Goal: Navigation & Orientation: Find specific page/section

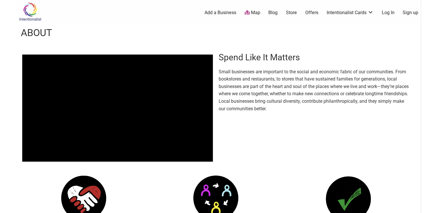
click at [253, 13] on link "Map" at bounding box center [253, 13] width 16 height 7
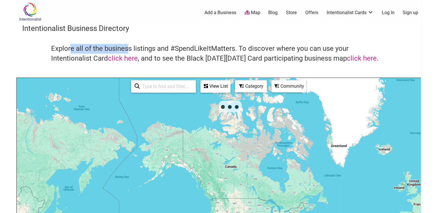
drag, startPoint x: 71, startPoint y: 50, endPoint x: 127, endPoint y: 50, distance: 57.0
click at [127, 50] on h4 "Explore all of the business listings and #SpendLikeItMatters. To discover where…" at bounding box center [218, 53] width 335 height 19
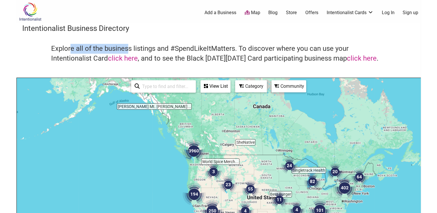
drag, startPoint x: 254, startPoint y: 134, endPoint x: 226, endPoint y: 129, distance: 28.7
click at [226, 129] on div "To navigate, press the arrow keys." at bounding box center [219, 190] width 404 height 225
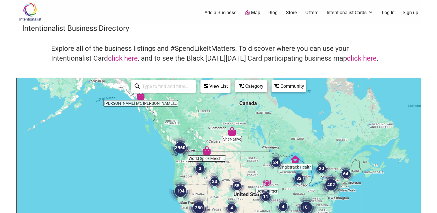
click at [230, 86] on div "Category" at bounding box center [215, 86] width 29 height 11
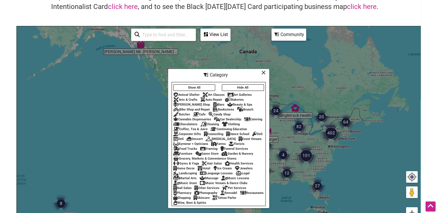
scroll to position [58, 0]
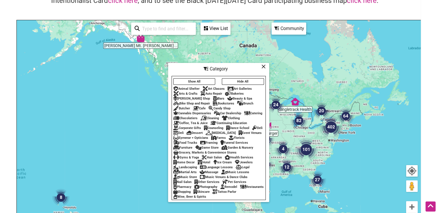
click at [257, 112] on div "Catering" at bounding box center [253, 114] width 18 height 4
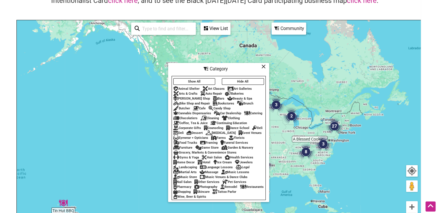
click at [258, 112] on div "Catering" at bounding box center [253, 114] width 18 height 4
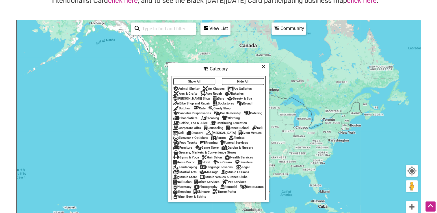
click at [258, 112] on div "Catering" at bounding box center [253, 114] width 18 height 4
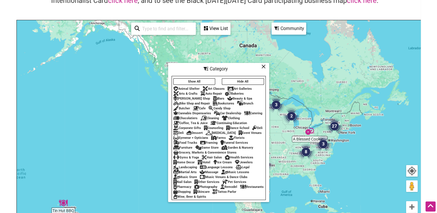
click at [263, 66] on icon at bounding box center [264, 66] width 4 height 0
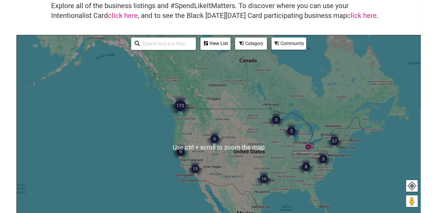
scroll to position [87, 0]
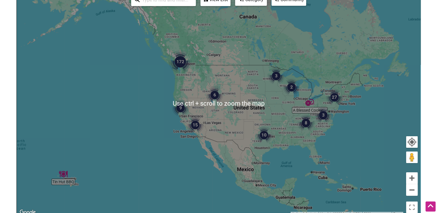
click at [182, 64] on img "172" at bounding box center [180, 61] width 23 height 23
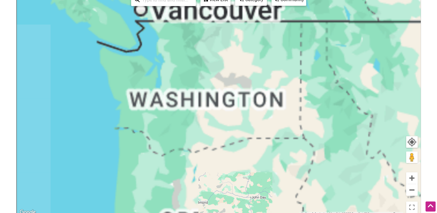
drag, startPoint x: 199, startPoint y: 73, endPoint x: 228, endPoint y: 80, distance: 30.4
click at [228, 80] on div "To navigate, press the arrow keys." at bounding box center [219, 103] width 404 height 225
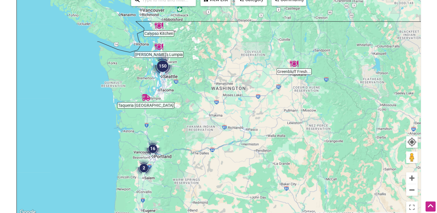
drag, startPoint x: 193, startPoint y: 61, endPoint x: 262, endPoint y: 75, distance: 70.8
click at [262, 75] on div "To navigate, press the arrow keys." at bounding box center [219, 103] width 404 height 225
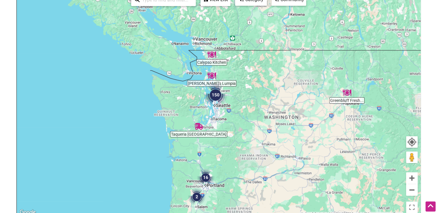
drag, startPoint x: 181, startPoint y: 75, endPoint x: 224, endPoint y: 101, distance: 50.9
click at [224, 101] on img "150" at bounding box center [215, 95] width 23 height 23
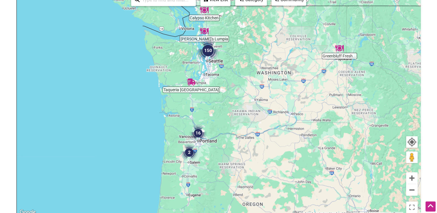
drag, startPoint x: 256, startPoint y: 169, endPoint x: 246, endPoint y: 105, distance: 64.7
click at [246, 105] on div "To navigate, press the arrow keys." at bounding box center [219, 103] width 404 height 225
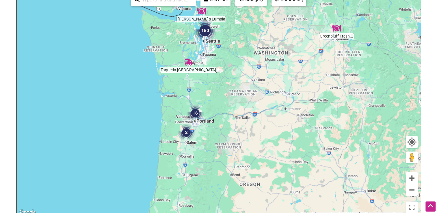
click at [194, 112] on img "16" at bounding box center [195, 113] width 17 height 17
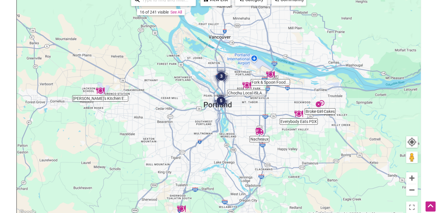
drag, startPoint x: 207, startPoint y: 110, endPoint x: 205, endPoint y: 162, distance: 52.4
click at [199, 173] on div "To navigate, press the arrow keys." at bounding box center [219, 103] width 404 height 225
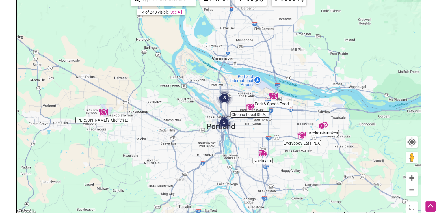
click at [223, 124] on img "5" at bounding box center [224, 122] width 17 height 17
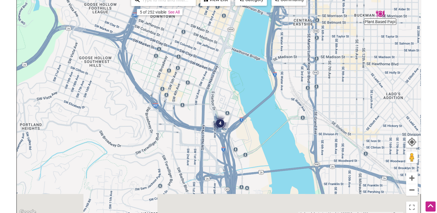
drag, startPoint x: 177, startPoint y: 136, endPoint x: 280, endPoint y: 80, distance: 117.1
click at [280, 80] on div "To navigate, press the arrow keys." at bounding box center [219, 103] width 404 height 225
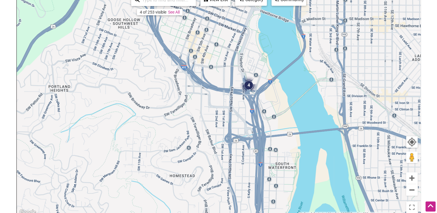
click at [248, 85] on img "4" at bounding box center [248, 85] width 17 height 17
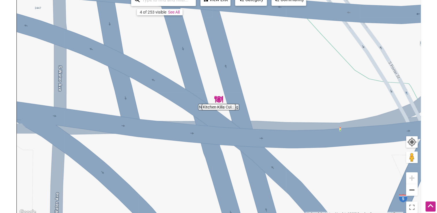
click at [216, 108] on div "To navigate, press the arrow keys." at bounding box center [219, 103] width 404 height 225
click at [219, 96] on img "Kitchen Killa Culinary Solutions" at bounding box center [219, 99] width 9 height 9
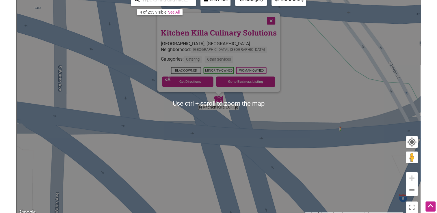
click at [285, 138] on div "To navigate, press the arrow keys. Kitchen Killa Culinary Solutions Portland, O…" at bounding box center [219, 103] width 404 height 225
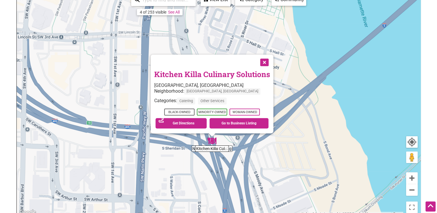
click at [267, 58] on button "Close" at bounding box center [264, 62] width 14 height 14
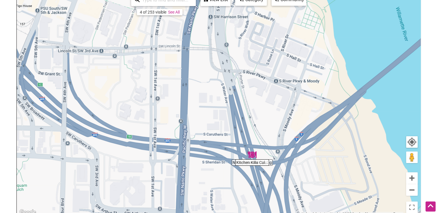
drag, startPoint x: 245, startPoint y: 73, endPoint x: 285, endPoint y: 86, distance: 42.2
click at [285, 86] on div "To navigate, press the arrow keys." at bounding box center [219, 103] width 404 height 225
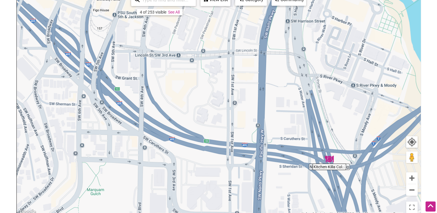
drag, startPoint x: 226, startPoint y: 90, endPoint x: 303, endPoint y: 94, distance: 77.3
click at [303, 94] on div "To navigate, press the arrow keys." at bounding box center [219, 103] width 404 height 225
